Goal: Task Accomplishment & Management: Manage account settings

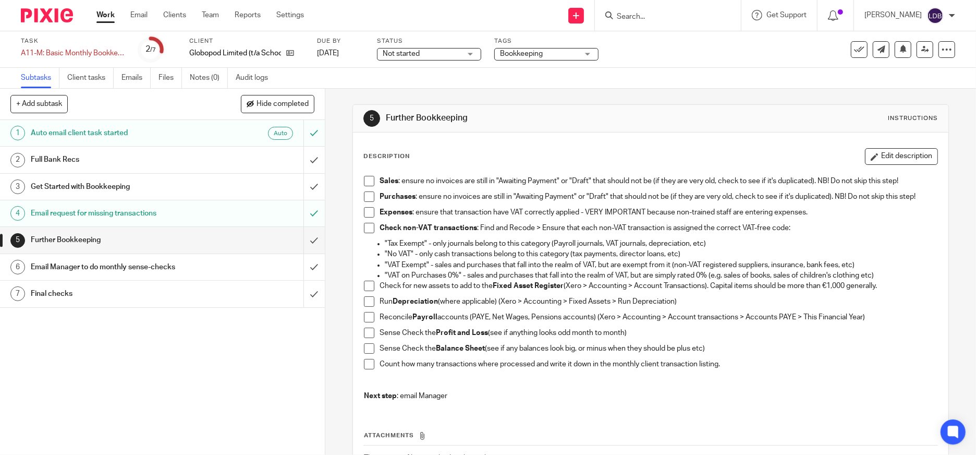
click at [104, 16] on link "Work" at bounding box center [105, 15] width 18 height 10
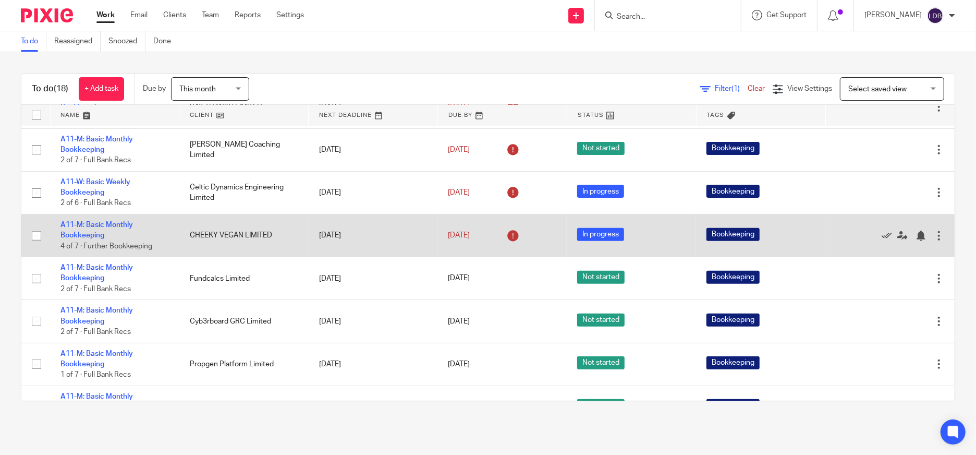
scroll to position [495, 0]
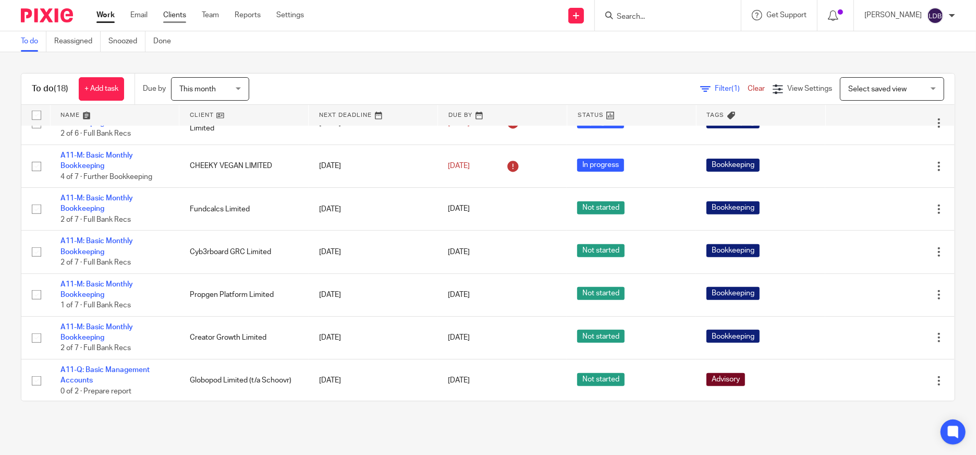
click at [168, 18] on link "Clients" at bounding box center [174, 15] width 23 height 10
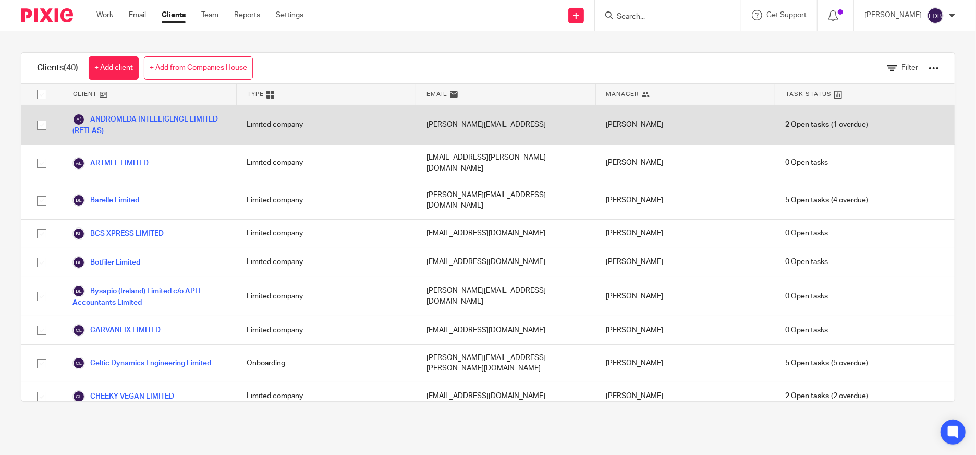
click at [129, 119] on link "ANDROMEDA INTELLIGENCE LIMITED (RETLAS)" at bounding box center [148, 124] width 153 height 23
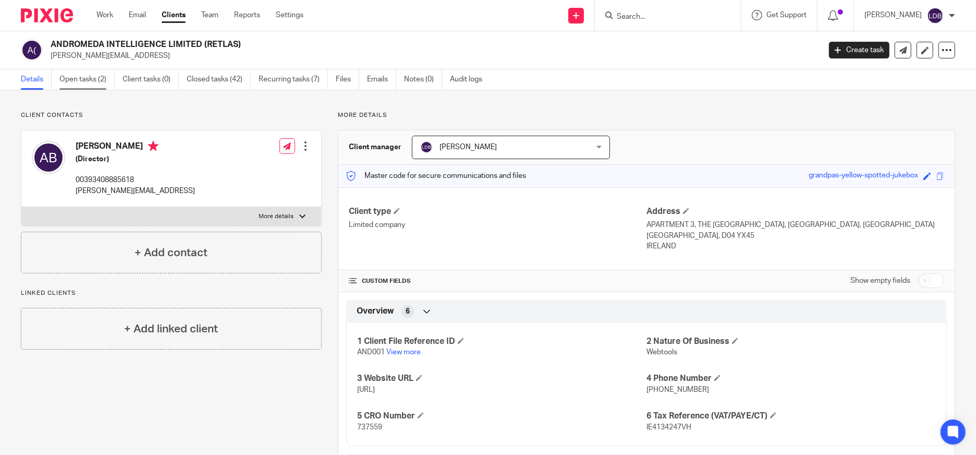
click at [95, 81] on link "Open tasks (2)" at bounding box center [86, 79] width 55 height 20
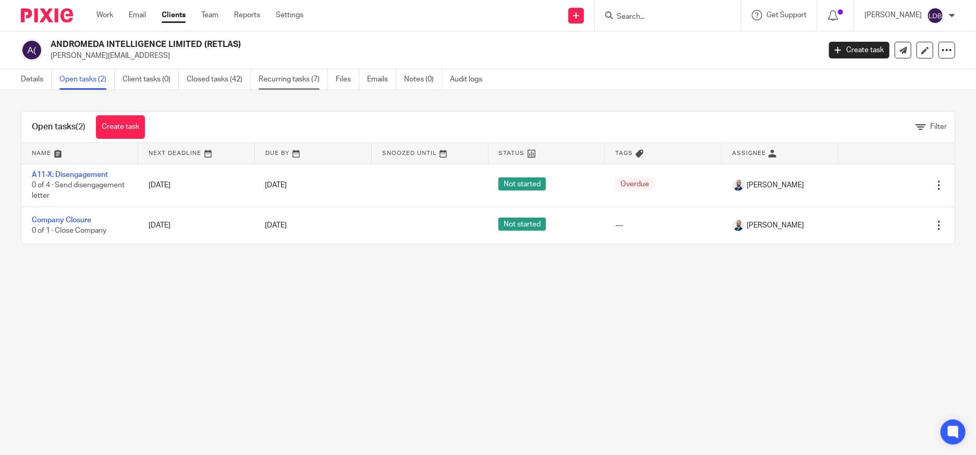
click at [283, 85] on link "Recurring tasks (7)" at bounding box center [293, 79] width 69 height 20
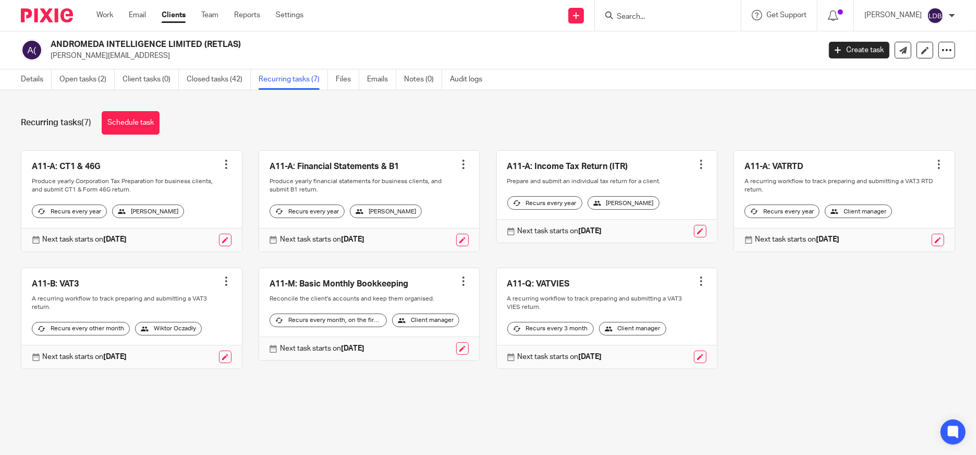
click at [458, 286] on div at bounding box center [463, 281] width 10 height 10
click at [378, 312] on icon at bounding box center [379, 313] width 8 height 8
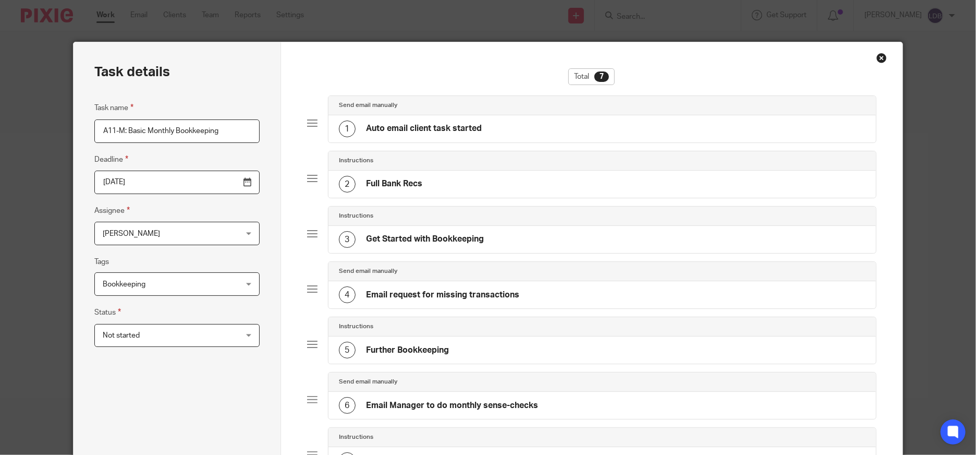
click at [223, 182] on input "2025-09-02" at bounding box center [176, 181] width 165 height 23
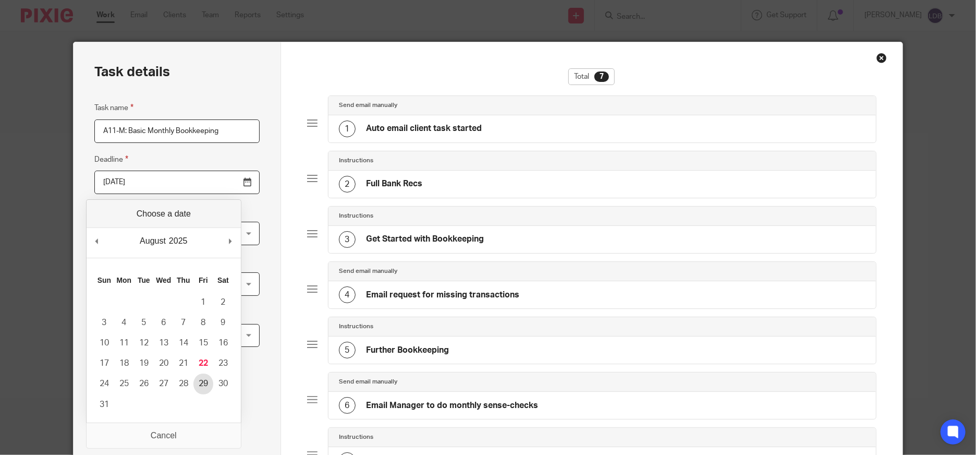
type input "2025-08-28"
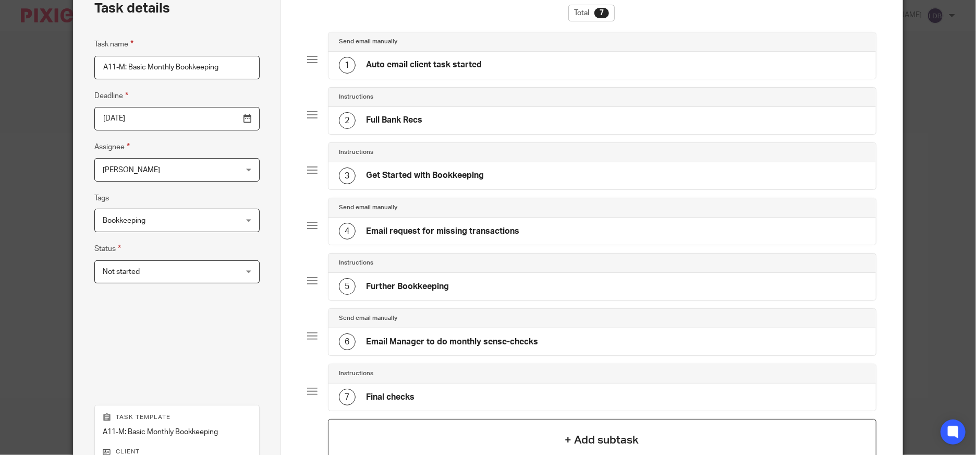
scroll to position [154, 0]
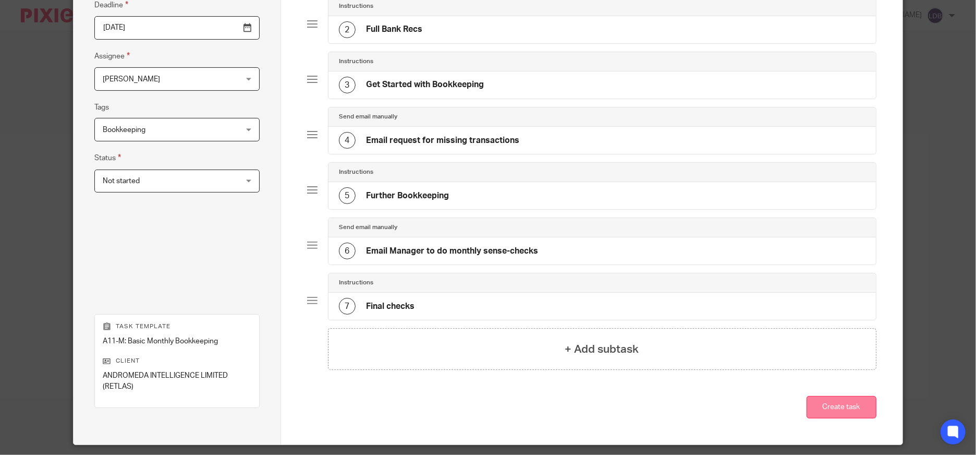
click at [828, 408] on button "Create task" at bounding box center [841, 407] width 70 height 22
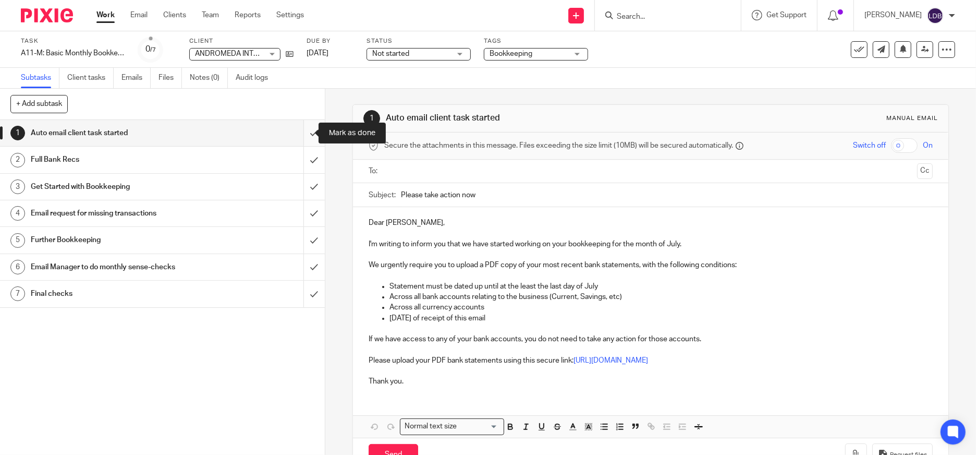
click at [298, 136] on input "submit" at bounding box center [162, 133] width 325 height 26
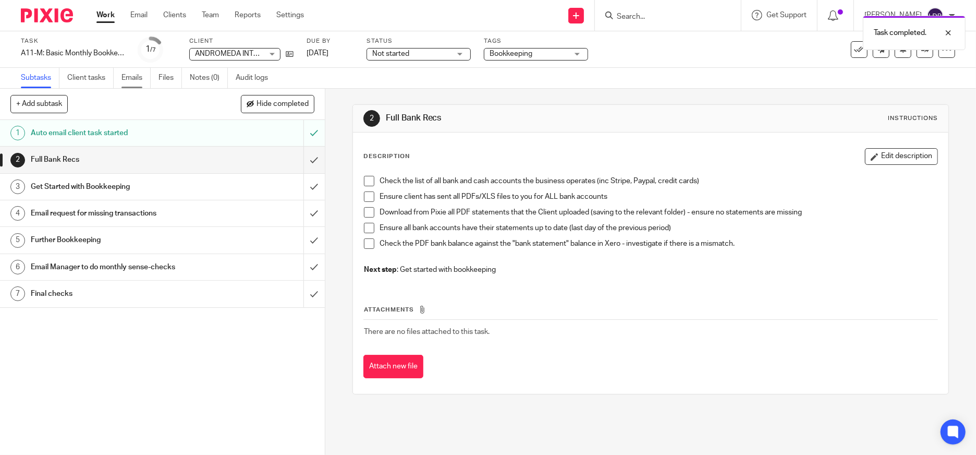
click at [136, 80] on link "Emails" at bounding box center [135, 78] width 29 height 20
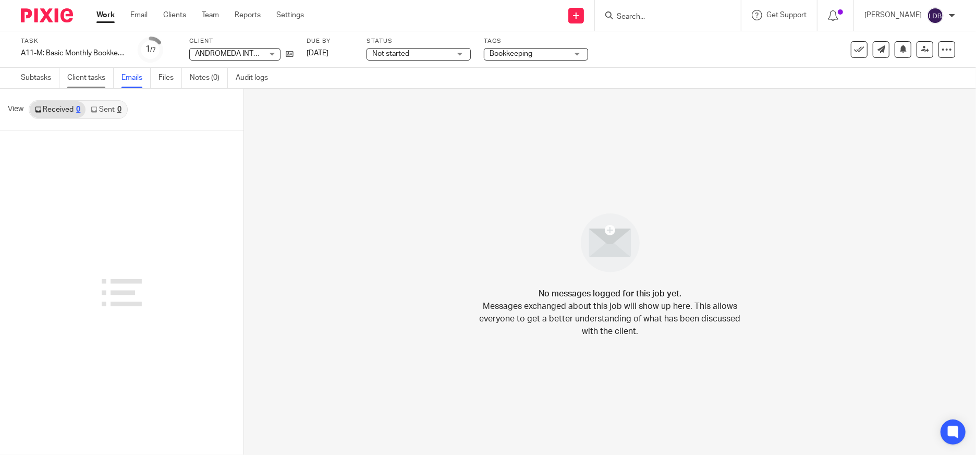
click at [75, 80] on link "Client tasks" at bounding box center [90, 78] width 46 height 20
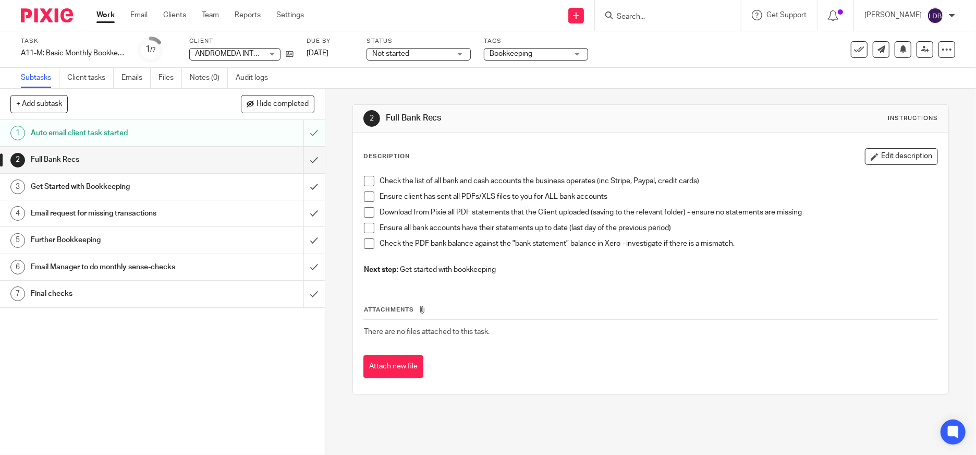
click at [242, 136] on div "Auto email client task started" at bounding box center [162, 133] width 262 height 16
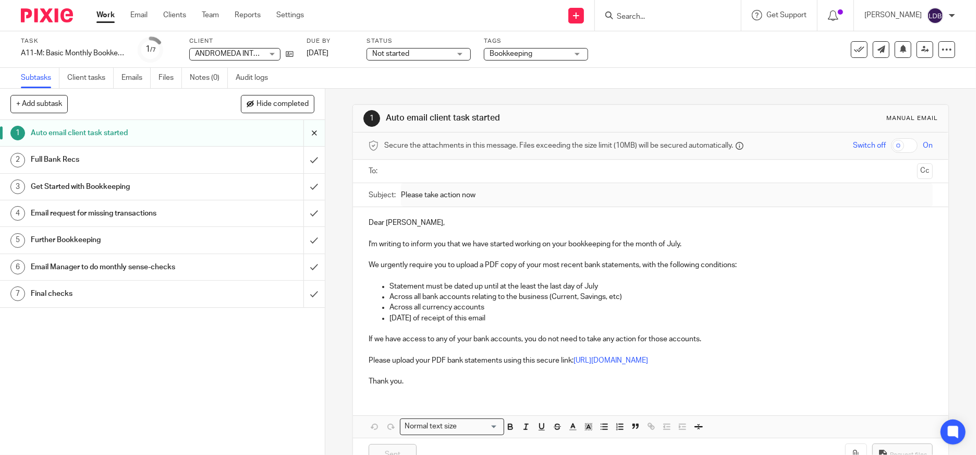
click at [301, 131] on input "submit" at bounding box center [162, 133] width 325 height 26
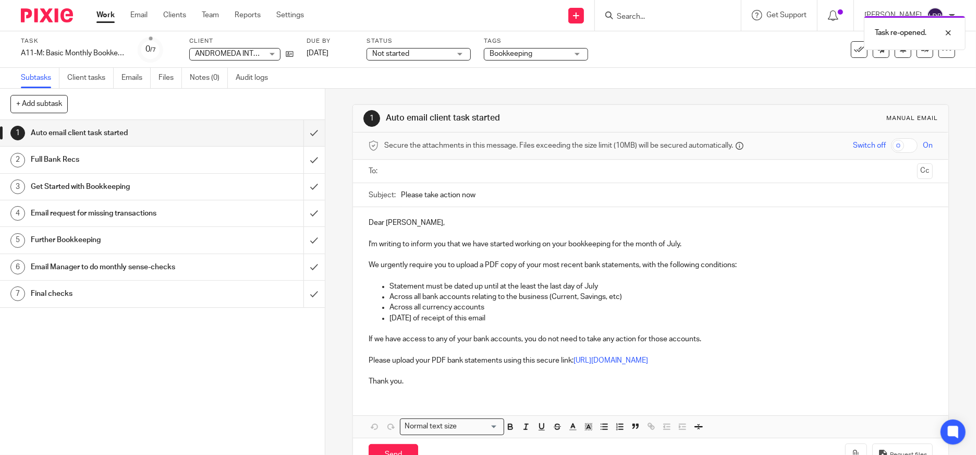
click at [422, 170] on input "text" at bounding box center [650, 171] width 525 height 12
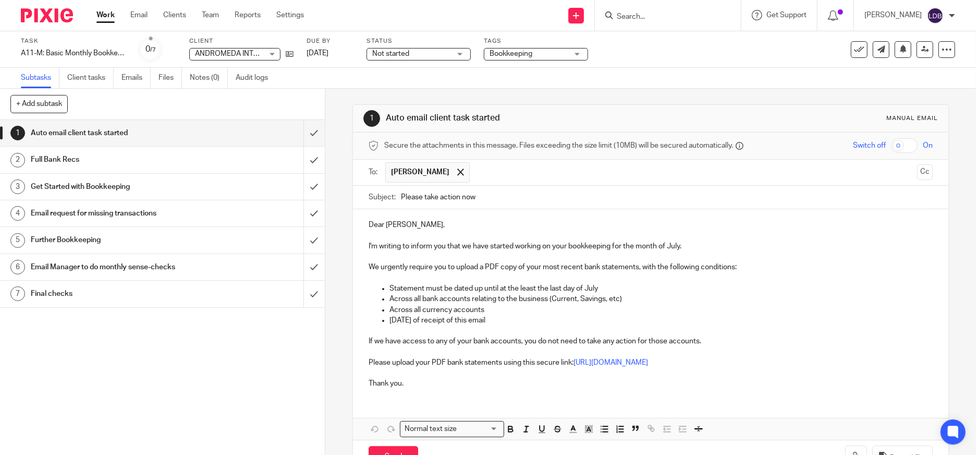
click at [395, 198] on div "Subject: Please take action now" at bounding box center [651, 197] width 564 height 23
click at [404, 198] on input "Please take action now" at bounding box center [667, 197] width 532 height 23
type input "Please take action now"
click at [464, 175] on span at bounding box center [460, 171] width 7 height 7
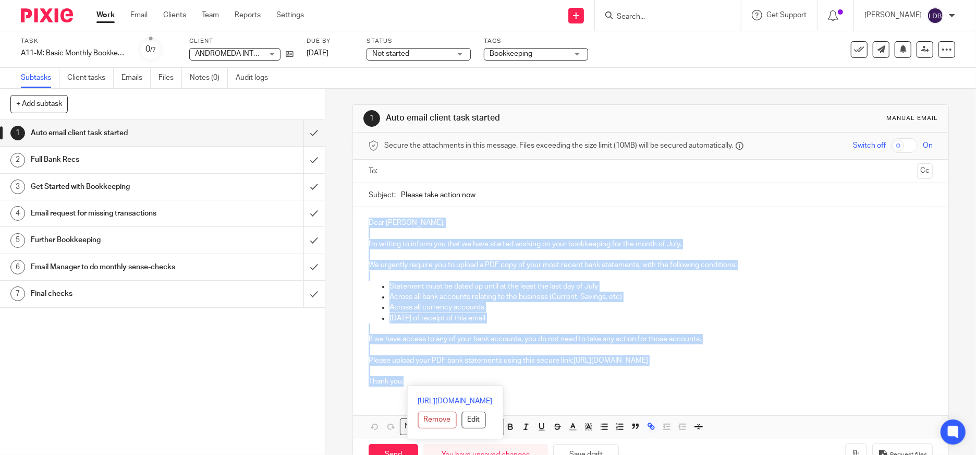
drag, startPoint x: 407, startPoint y: 379, endPoint x: 344, endPoint y: 191, distance: 198.5
click at [344, 191] on div "1 Auto email client task started Manual email Secure the attachments in this me…" at bounding box center [650, 272] width 651 height 366
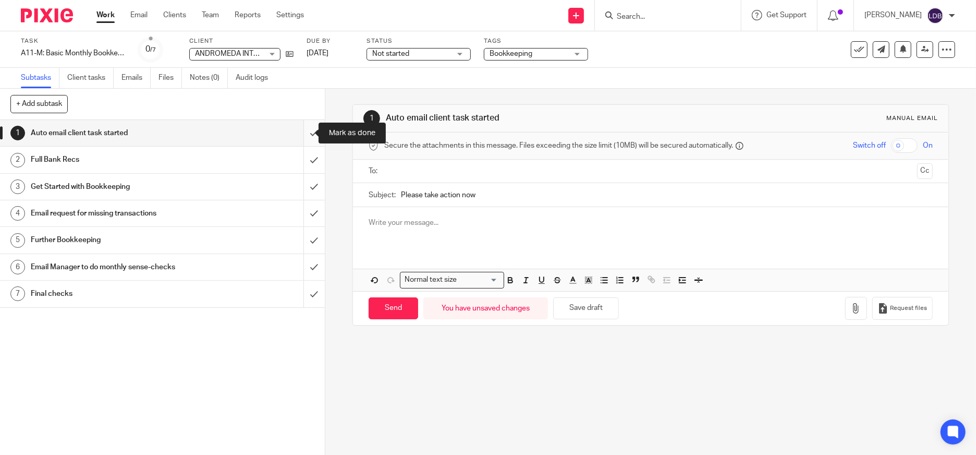
click at [302, 131] on input "submit" at bounding box center [162, 133] width 325 height 26
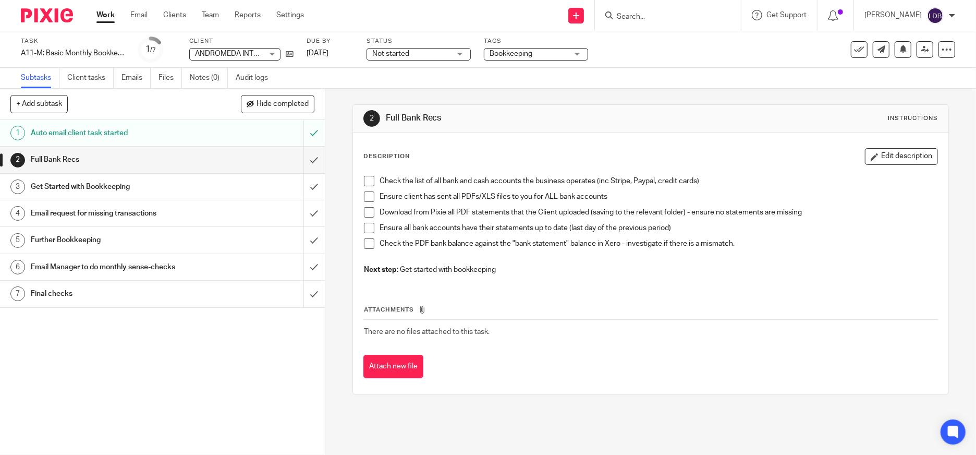
click at [176, 168] on link "2 Full Bank Recs" at bounding box center [151, 159] width 303 height 26
click at [364, 180] on span at bounding box center [369, 181] width 10 height 10
click at [368, 193] on span at bounding box center [369, 196] width 10 height 10
click at [367, 211] on span at bounding box center [369, 212] width 10 height 10
click at [366, 227] on span at bounding box center [369, 228] width 10 height 10
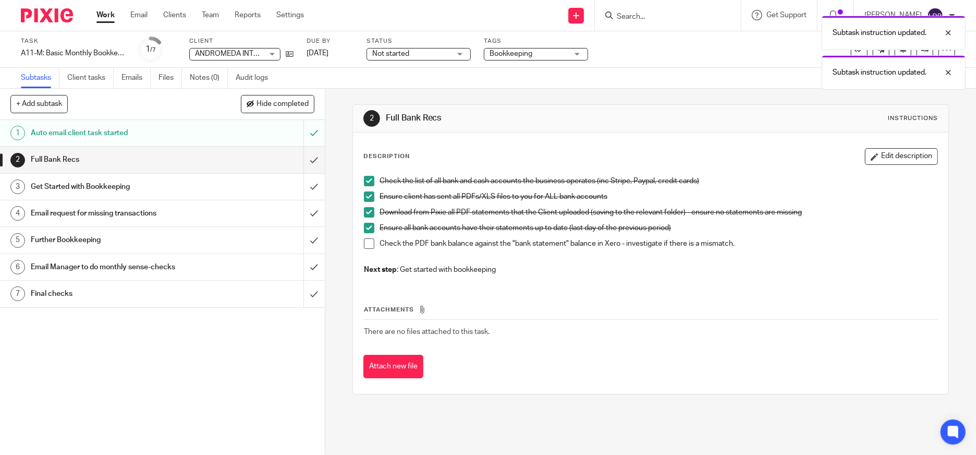
click at [366, 227] on span at bounding box center [369, 228] width 10 height 10
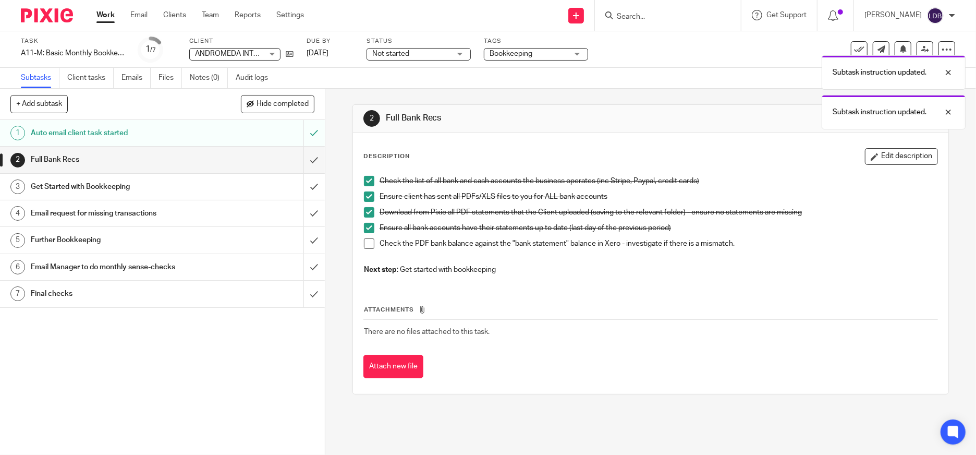
click at [366, 246] on span at bounding box center [369, 243] width 10 height 10
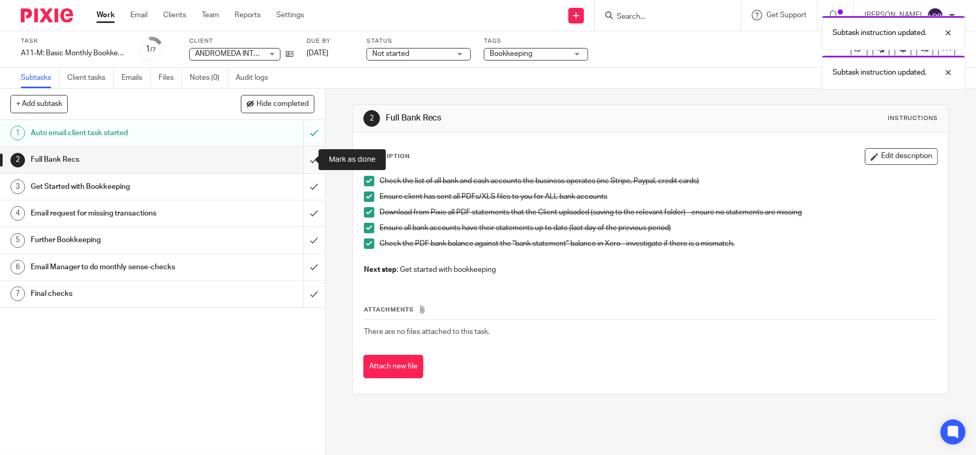
click at [301, 166] on input "submit" at bounding box center [162, 159] width 325 height 26
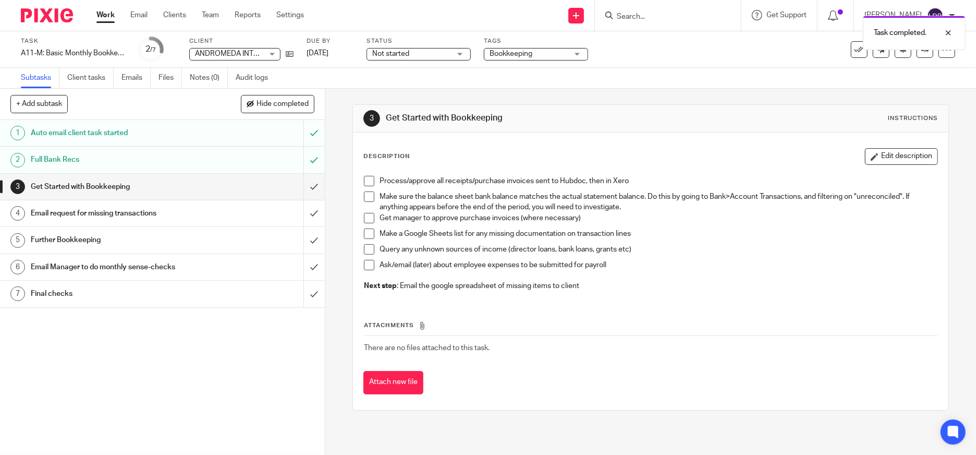
click at [365, 181] on span at bounding box center [369, 181] width 10 height 10
click at [365, 197] on span at bounding box center [369, 196] width 10 height 10
click at [365, 217] on span at bounding box center [369, 218] width 10 height 10
click at [368, 232] on span at bounding box center [369, 233] width 10 height 10
click at [367, 251] on span at bounding box center [369, 249] width 10 height 10
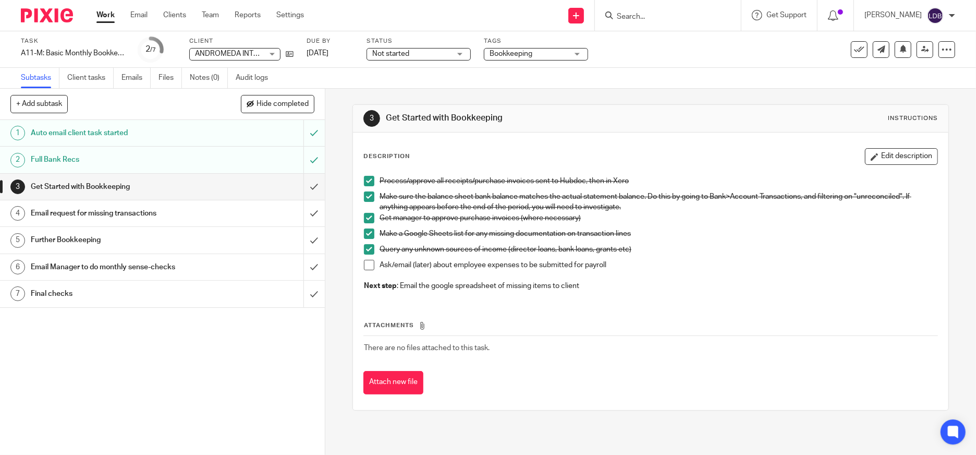
click at [365, 249] on span at bounding box center [369, 249] width 10 height 10
click at [364, 248] on span at bounding box center [369, 249] width 10 height 10
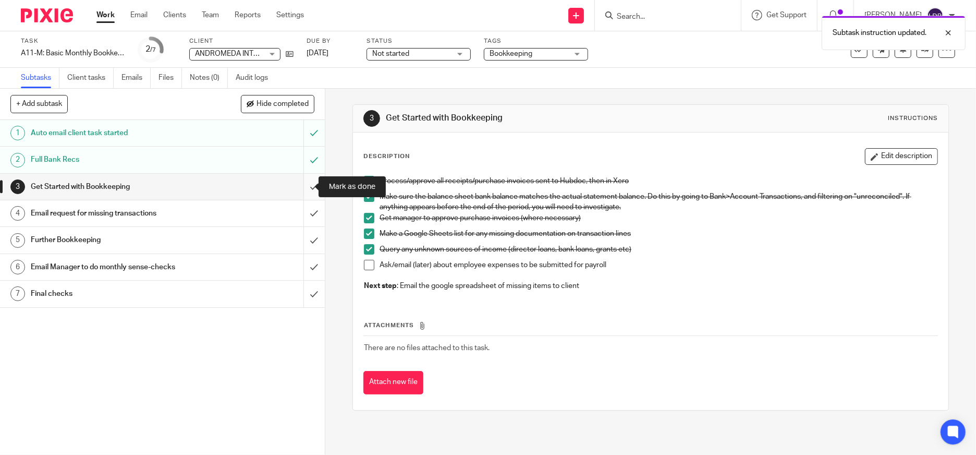
click at [302, 190] on input "submit" at bounding box center [162, 187] width 325 height 26
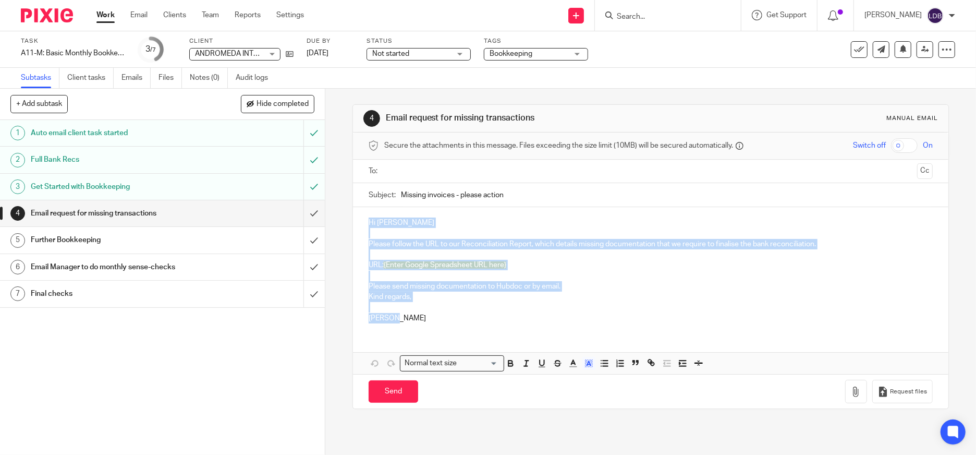
drag, startPoint x: 420, startPoint y: 328, endPoint x: 346, endPoint y: 161, distance: 183.2
click at [346, 161] on div "4 Email request for missing transactions Manual email Secure the attachments in…" at bounding box center [650, 272] width 651 height 366
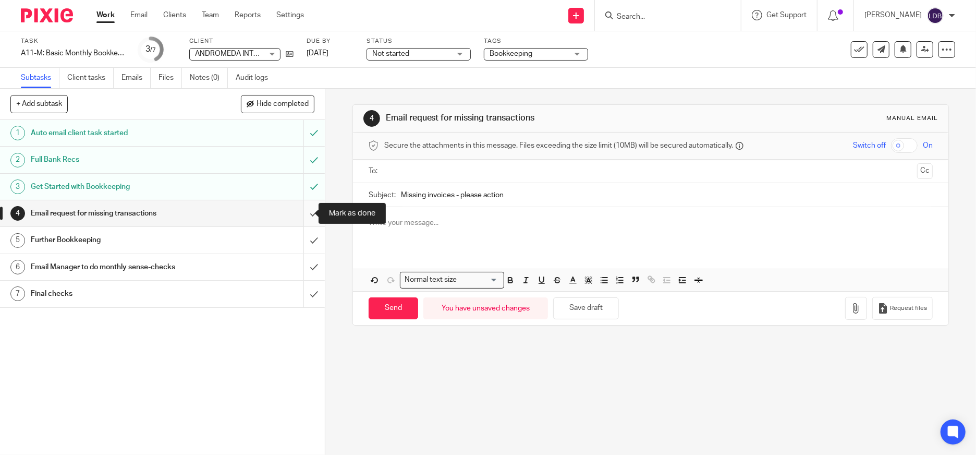
click at [303, 214] on input "submit" at bounding box center [162, 213] width 325 height 26
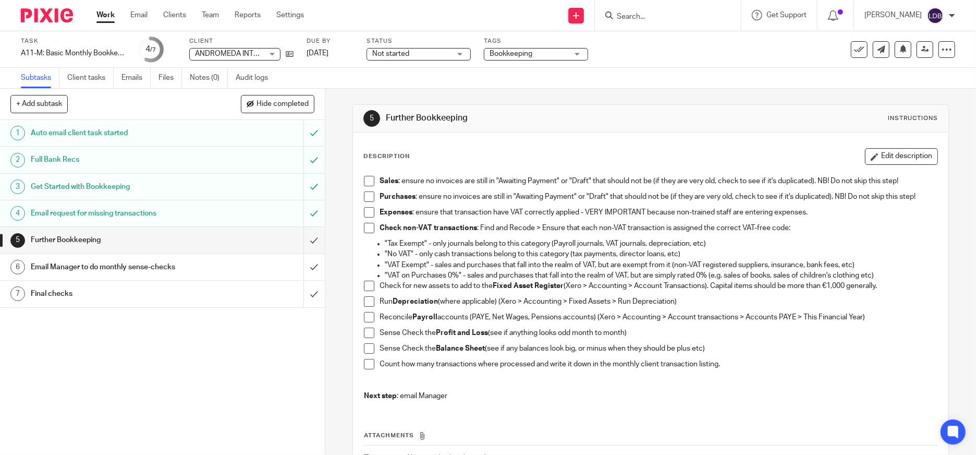
click at [365, 181] on span at bounding box center [369, 181] width 10 height 10
click at [366, 197] on span at bounding box center [369, 196] width 10 height 10
click at [364, 212] on span at bounding box center [369, 212] width 10 height 10
click at [366, 227] on span at bounding box center [369, 228] width 10 height 10
click at [364, 288] on span at bounding box center [369, 285] width 10 height 10
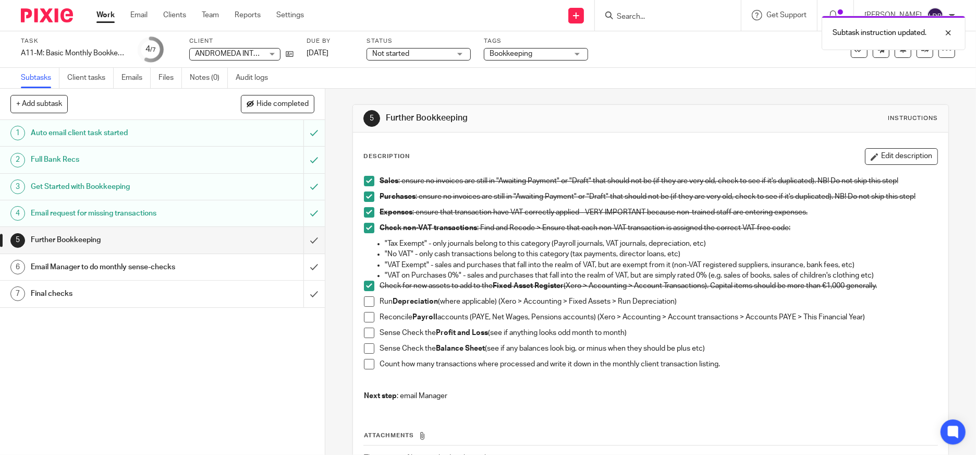
click at [364, 300] on span at bounding box center [369, 301] width 10 height 10
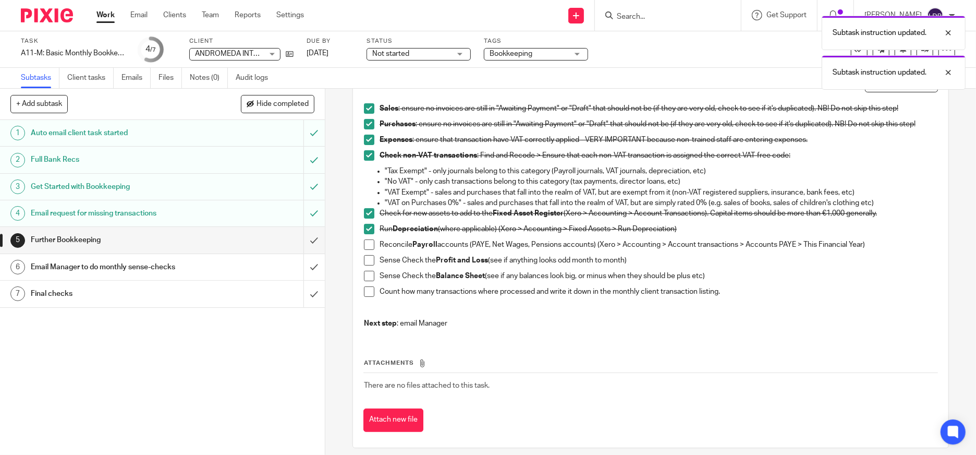
scroll to position [77, 0]
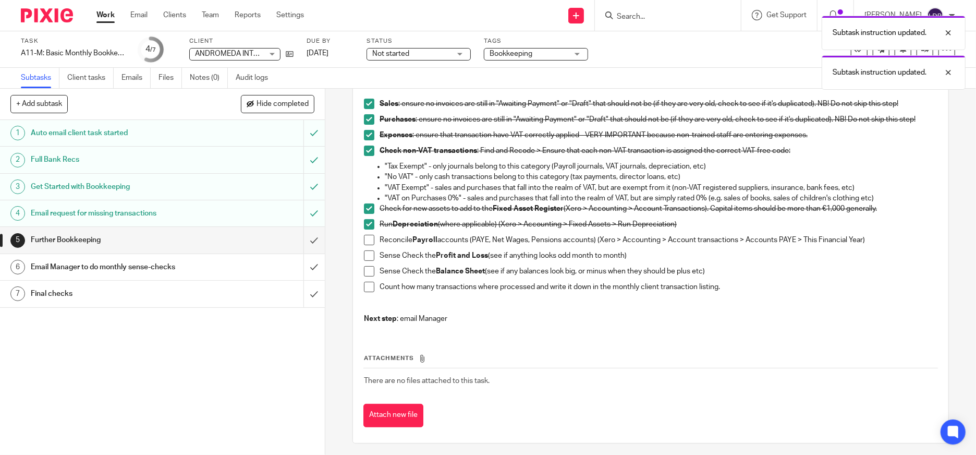
click at [364, 238] on span at bounding box center [369, 240] width 10 height 10
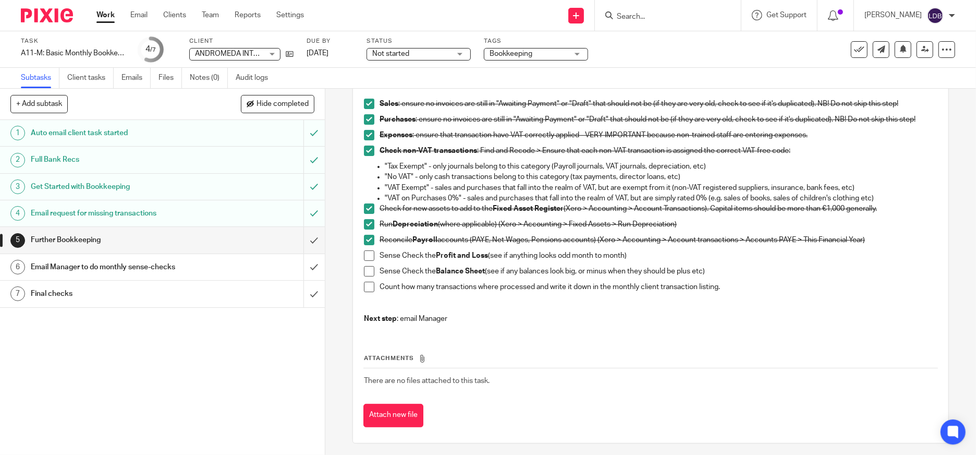
click at [365, 255] on span at bounding box center [369, 255] width 10 height 10
click at [367, 269] on span at bounding box center [369, 271] width 10 height 10
click at [298, 242] on input "submit" at bounding box center [162, 240] width 325 height 26
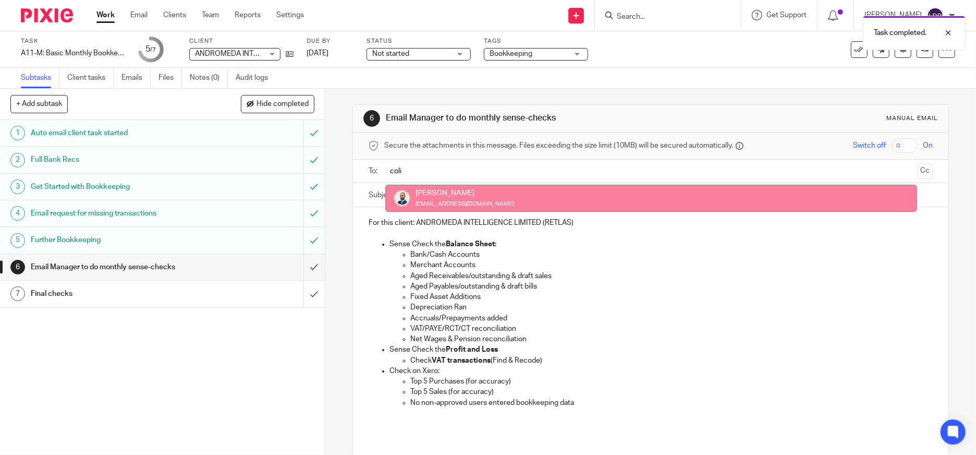
type input "coli"
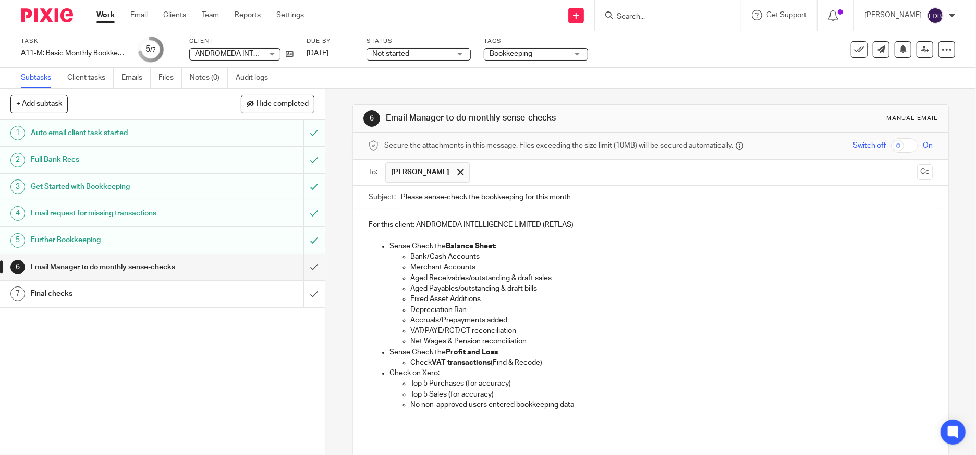
click at [604, 196] on input "Please sense-check the bookkeeping for this month" at bounding box center [667, 197] width 532 height 23
click at [402, 197] on input "AI || Please sense-check the bookkeeping for this month" at bounding box center [667, 197] width 532 height 23
type input "Andromeda Intelligence || Please sense-check the bookkeeping for this month"
click at [472, 268] on p "Merchant Accounts" at bounding box center [671, 267] width 522 height 10
drag, startPoint x: 476, startPoint y: 265, endPoint x: 399, endPoint y: 265, distance: 77.1
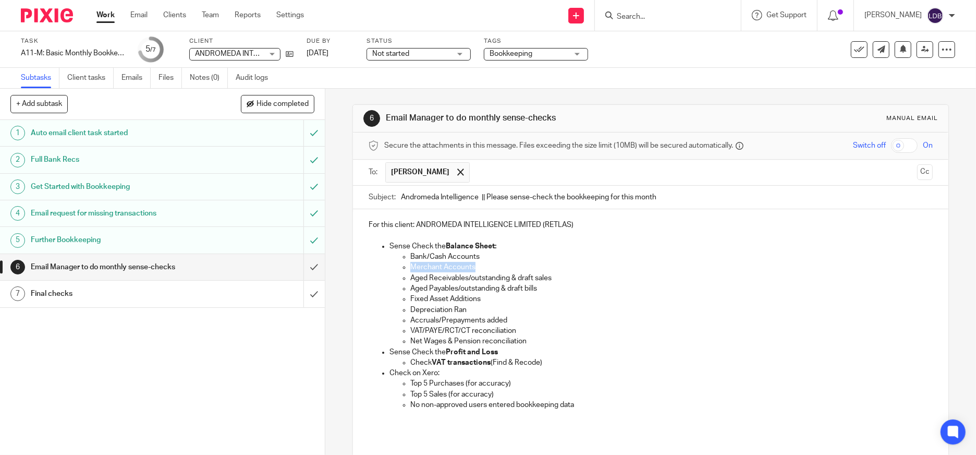
click at [410, 265] on li "Merchant Accounts" at bounding box center [671, 267] width 522 height 10
click at [630, 403] on p "No non-approved users entered bookkeeping data" at bounding box center [671, 404] width 522 height 10
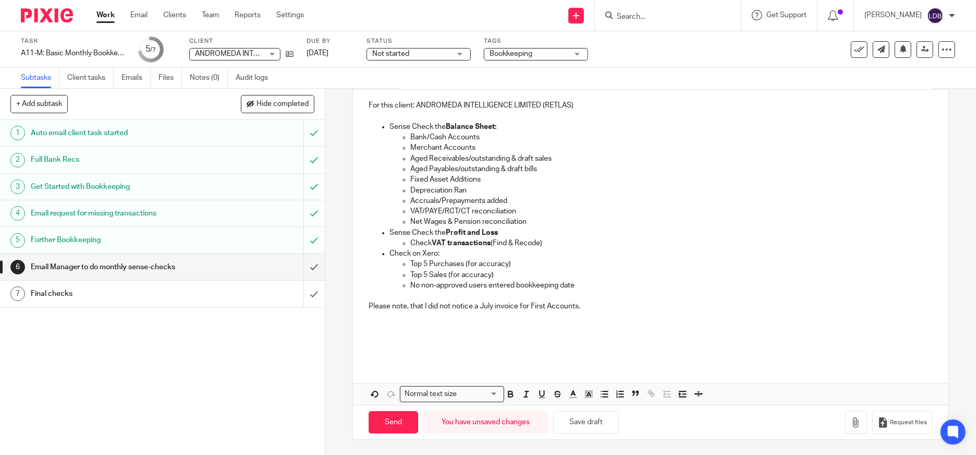
scroll to position [108, 0]
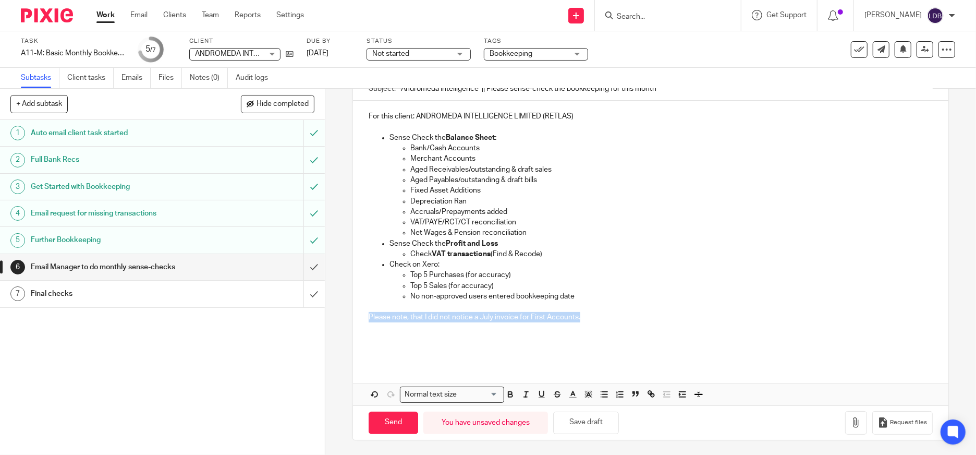
drag, startPoint x: 589, startPoint y: 316, endPoint x: 356, endPoint y: 322, distance: 233.1
click at [356, 322] on div "For this client: ANDROMEDA INTELLIGENCE LIMITED (RETLAS) Sense Check the Balanc…" at bounding box center [650, 231] width 595 height 261
click at [505, 399] on button "button" at bounding box center [510, 394] width 13 height 13
click at [369, 341] on p at bounding box center [651, 338] width 564 height 10
click at [0, 0] on span "that" at bounding box center [0, 0] width 0 height 0
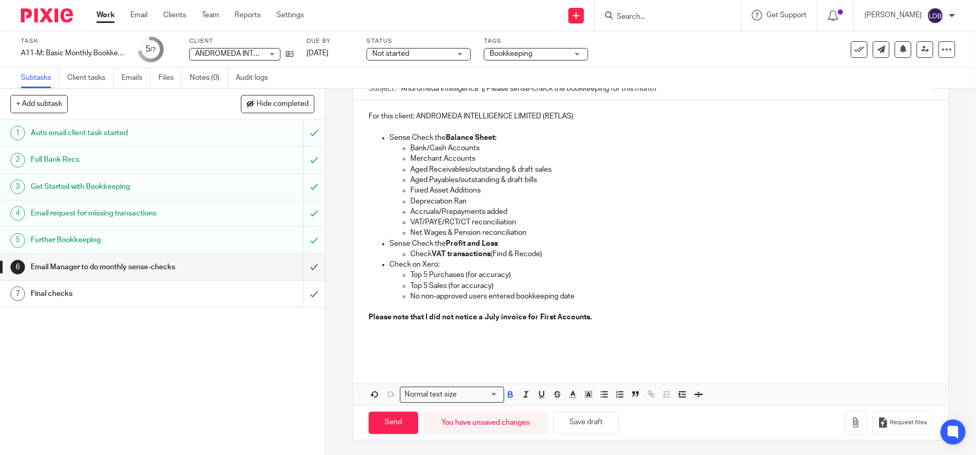
click at [396, 361] on div "For this client: ANDROMEDA INTELLIGENCE LIMITED (RETLAS) Sense Check the Balanc…" at bounding box center [650, 231] width 595 height 261
click at [458, 315] on strong "Please note that I did not notice a July invoice for First Accounts." at bounding box center [480, 316] width 223 height 7
click at [404, 352] on p at bounding box center [651, 349] width 564 height 10
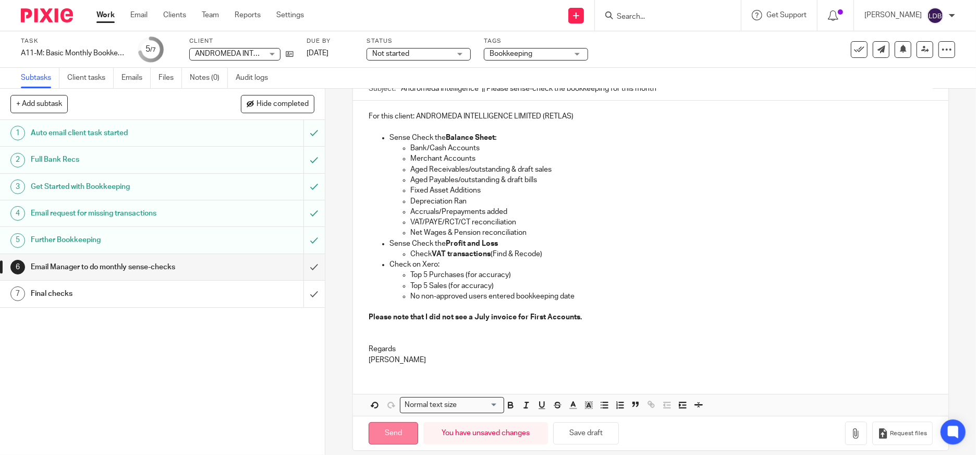
drag, startPoint x: 378, startPoint y: 438, endPoint x: 369, endPoint y: 440, distance: 9.6
click at [369, 440] on input "Send" at bounding box center [394, 433] width 50 height 22
type input "Sent"
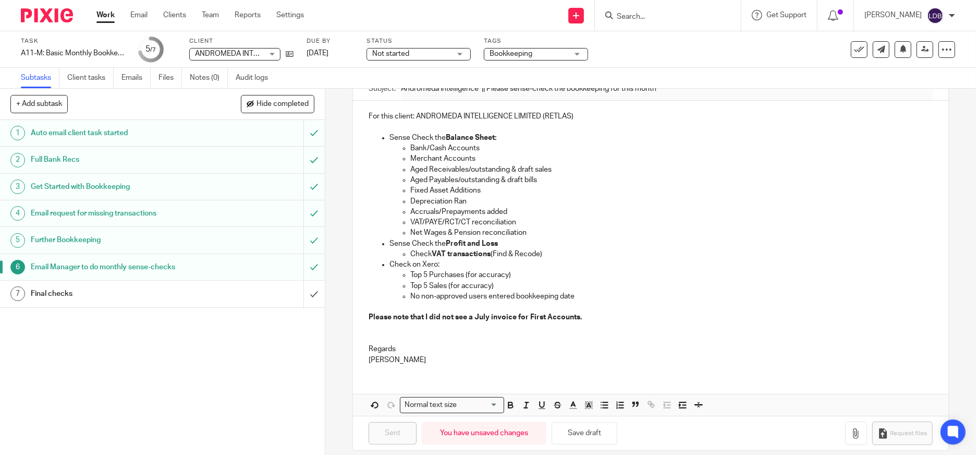
click at [220, 54] on span "ANDROMEDA INTELLIGENCE LIMITED (RETLAS)" at bounding box center [273, 53] width 157 height 7
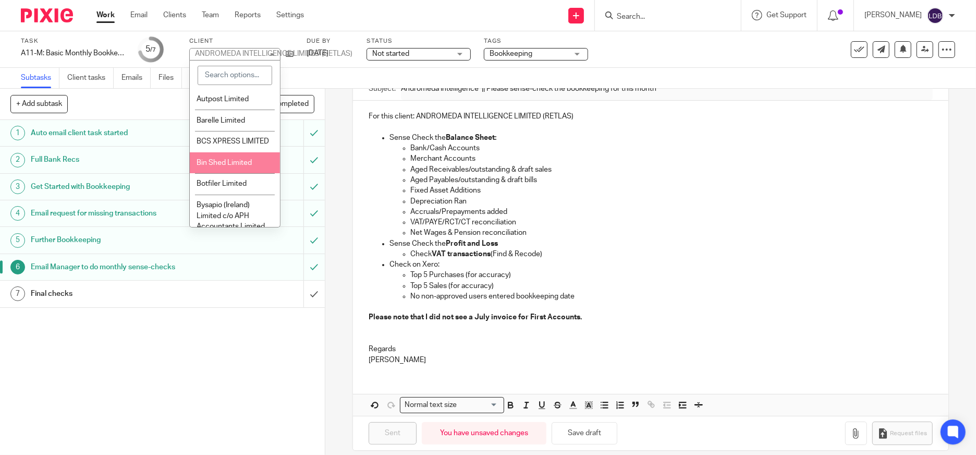
scroll to position [231, 0]
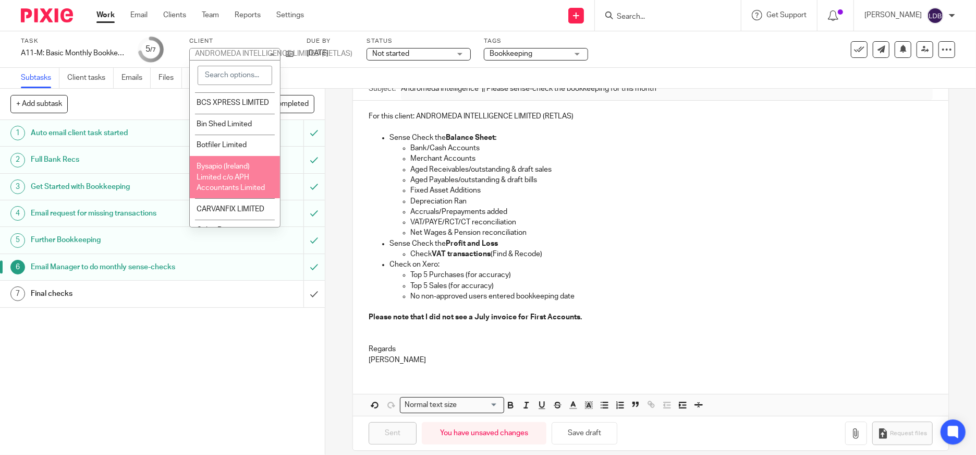
click at [170, 358] on div "1 Auto email client task started 2 Full Bank Recs 3 Get Started with Bookkeepin…" at bounding box center [162, 287] width 325 height 335
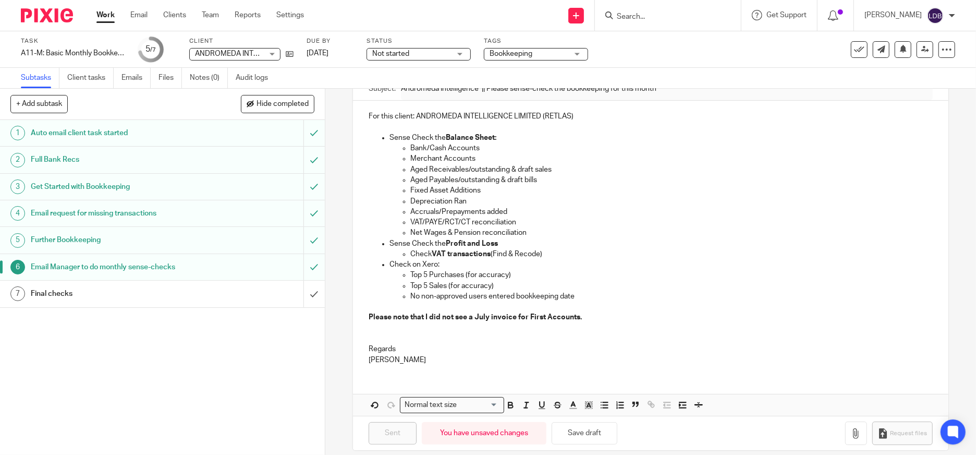
click at [272, 56] on div "ANDROMEDA INTELLIGENCE LIMITED (RETLAS) ANDROMEDA INTELLIGENCE LIMITED (RETLAS)" at bounding box center [234, 54] width 91 height 13
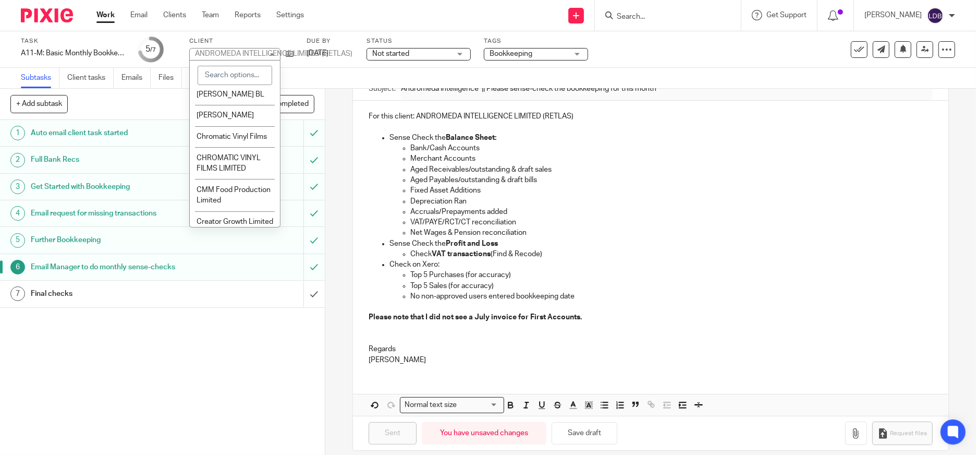
scroll to position [501, 0]
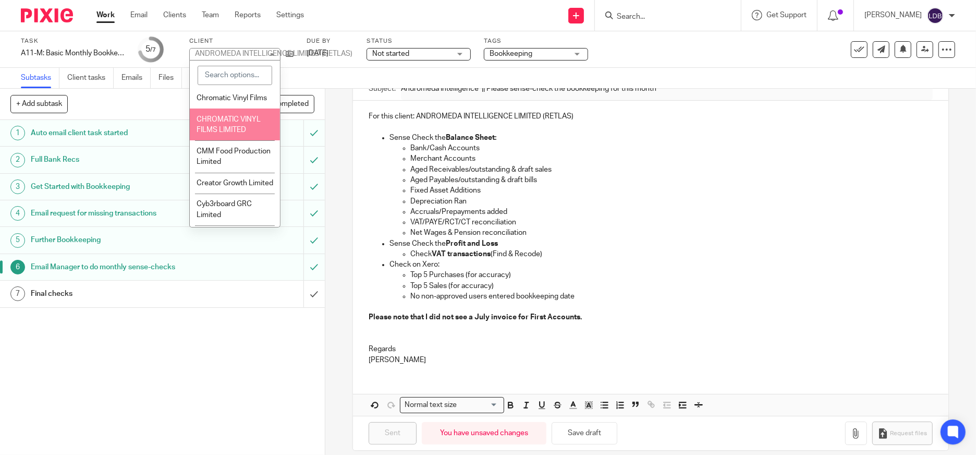
click at [231, 134] on span "CHROMATIC VINYL FILMS LIMITED" at bounding box center [229, 125] width 64 height 18
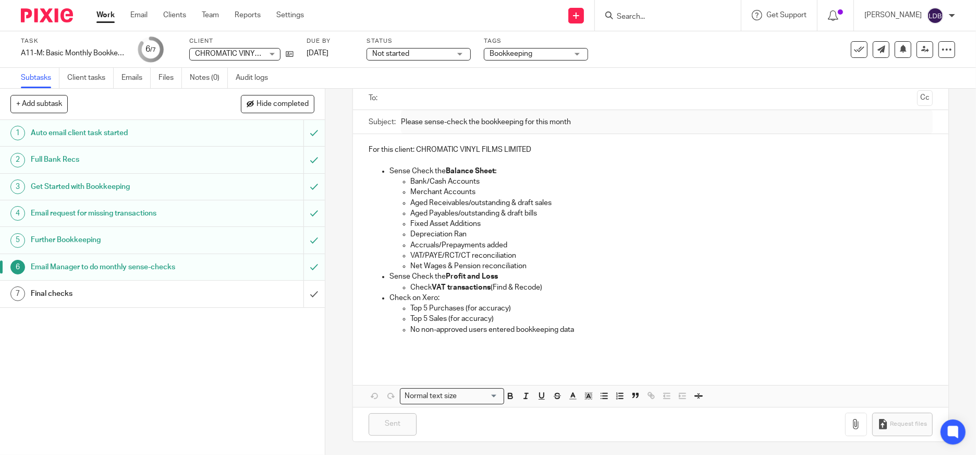
scroll to position [75, 0]
click at [105, 13] on link "Work" at bounding box center [105, 15] width 18 height 10
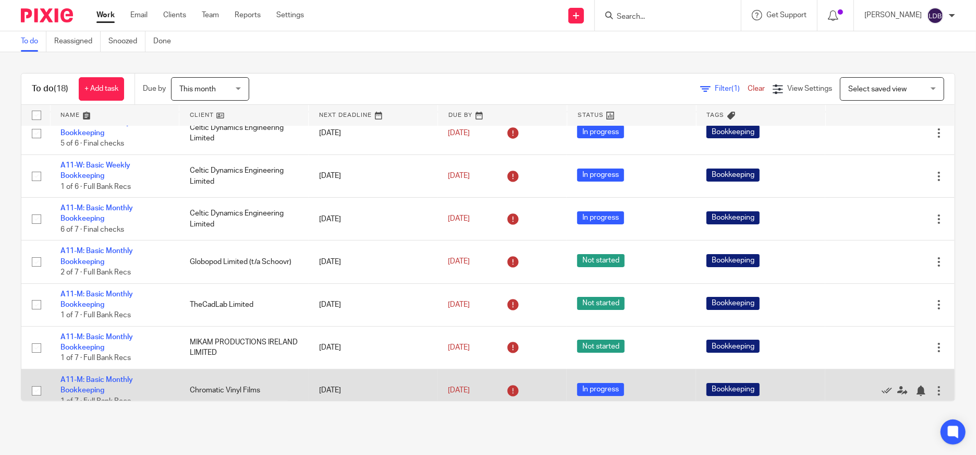
scroll to position [154, 0]
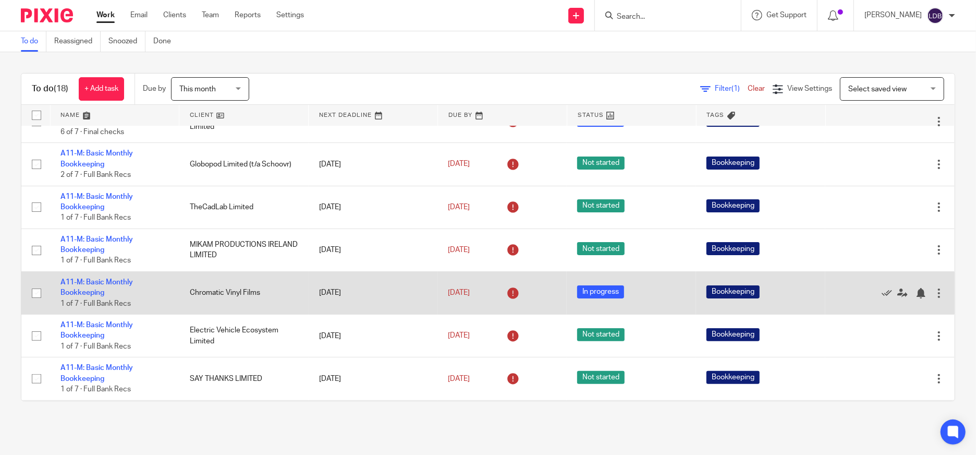
click at [218, 296] on td "Chromatic Vinyl Films" at bounding box center [243, 292] width 129 height 43
click at [119, 283] on link "A11-M: Basic Monthly Bookkeeping" at bounding box center [96, 287] width 72 height 18
